Goal: Task Accomplishment & Management: Use online tool/utility

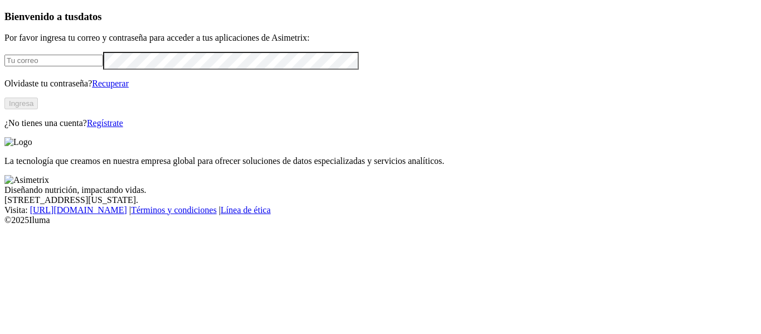
type input "[PERSON_NAME][EMAIL_ADDRESS][DOMAIN_NAME]"
click at [38, 109] on button "Ingresa" at bounding box center [20, 103] width 33 height 12
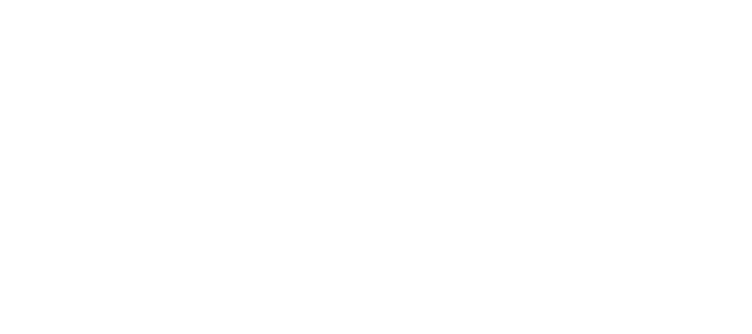
scroll to position [27, 0]
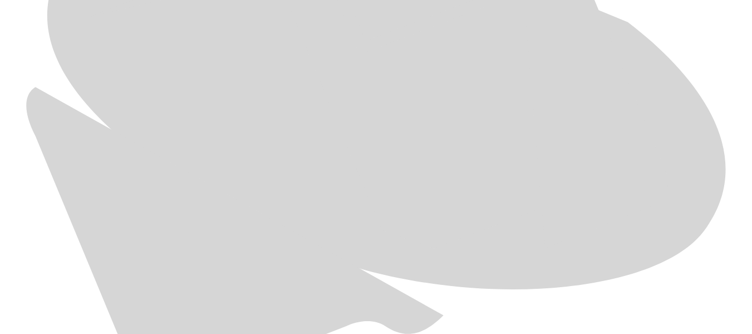
scroll to position [647, 0]
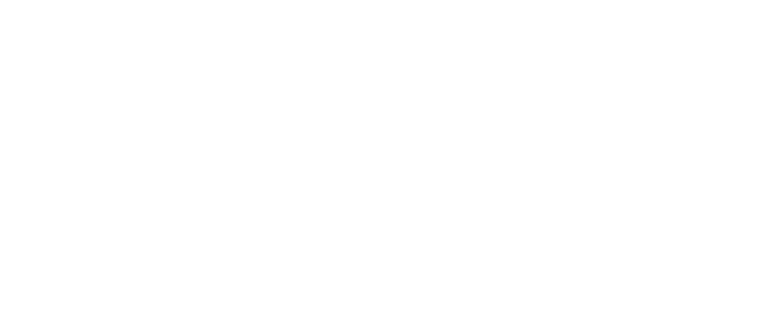
type input "General Julio de 2025"
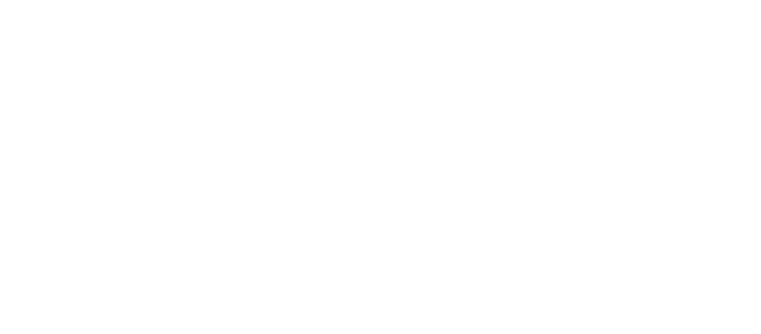
type input "Primerizas Julio de 2025"
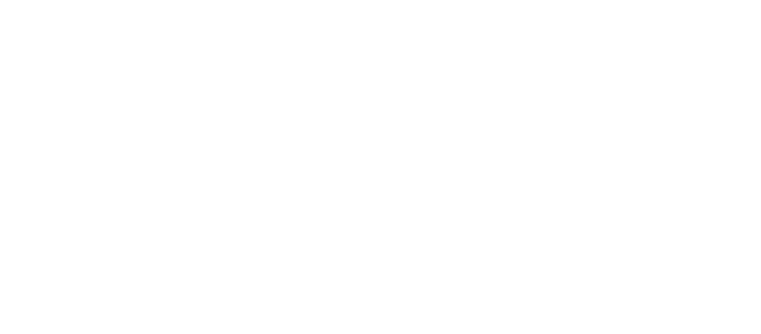
type input "Hembras Julio de 2025"
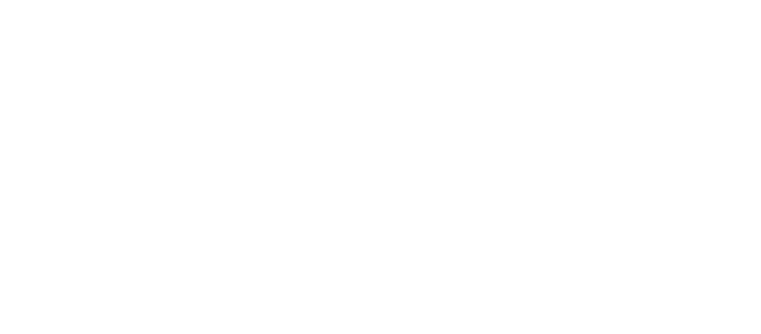
type input "precebo Julio de 2025"
